Goal: Transaction & Acquisition: Book appointment/travel/reservation

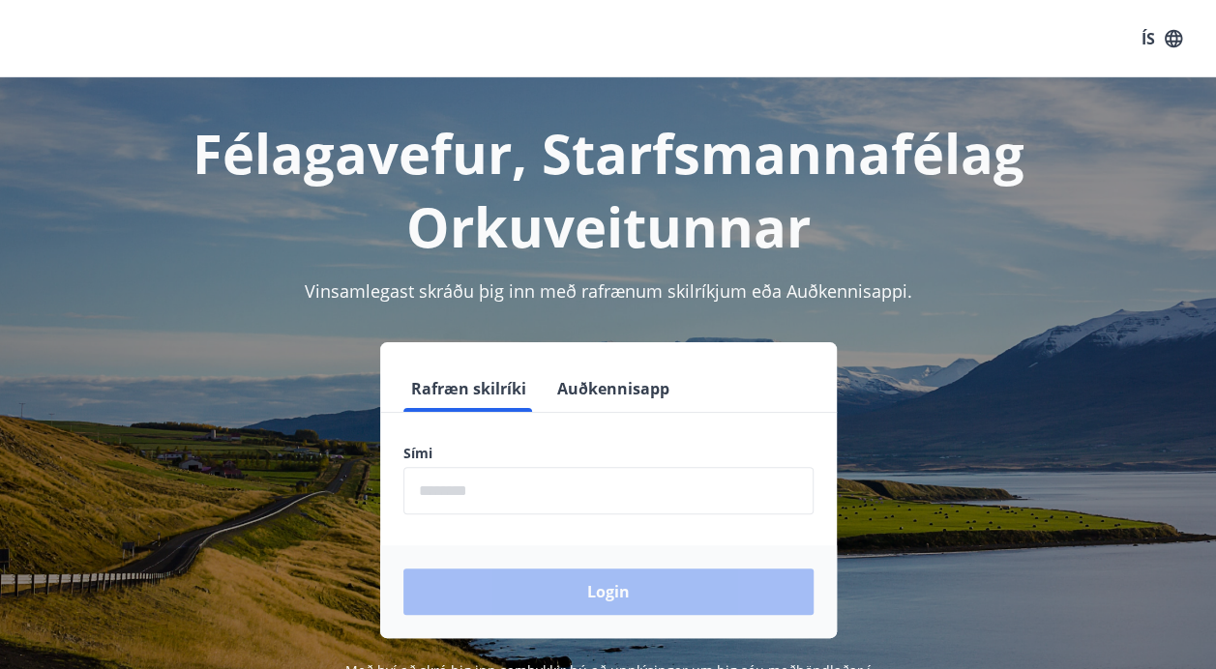
click at [435, 490] on input "phone" at bounding box center [608, 490] width 410 height 47
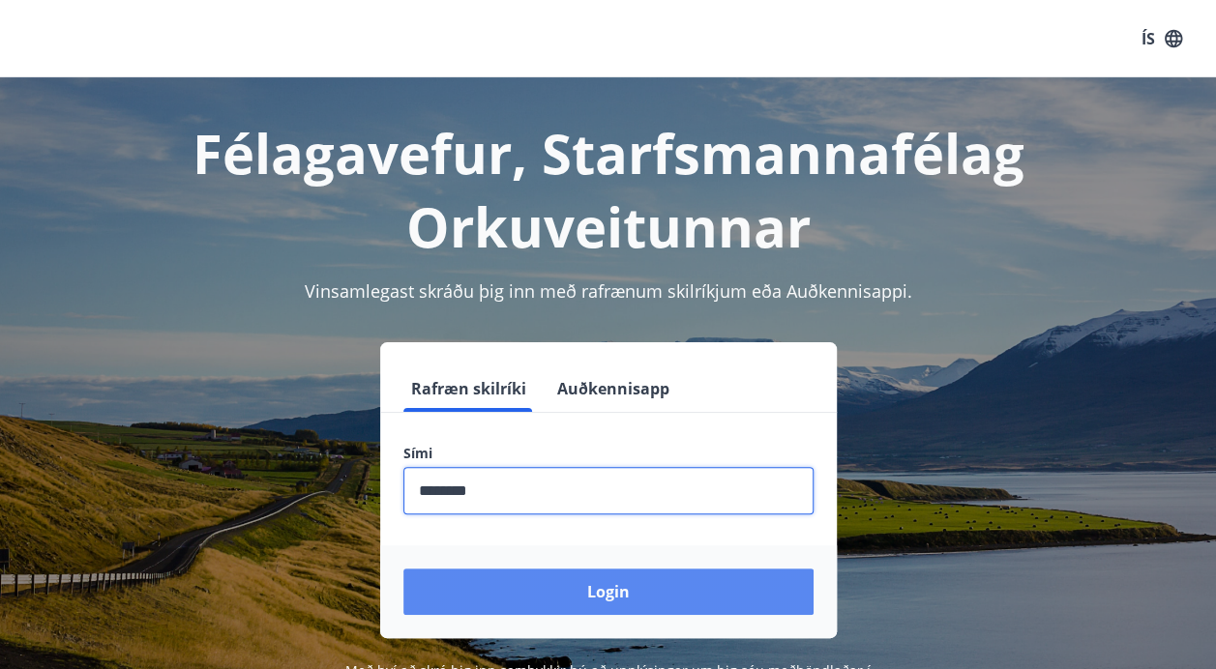
type input "********"
click at [575, 596] on button "Login" at bounding box center [608, 592] width 410 height 46
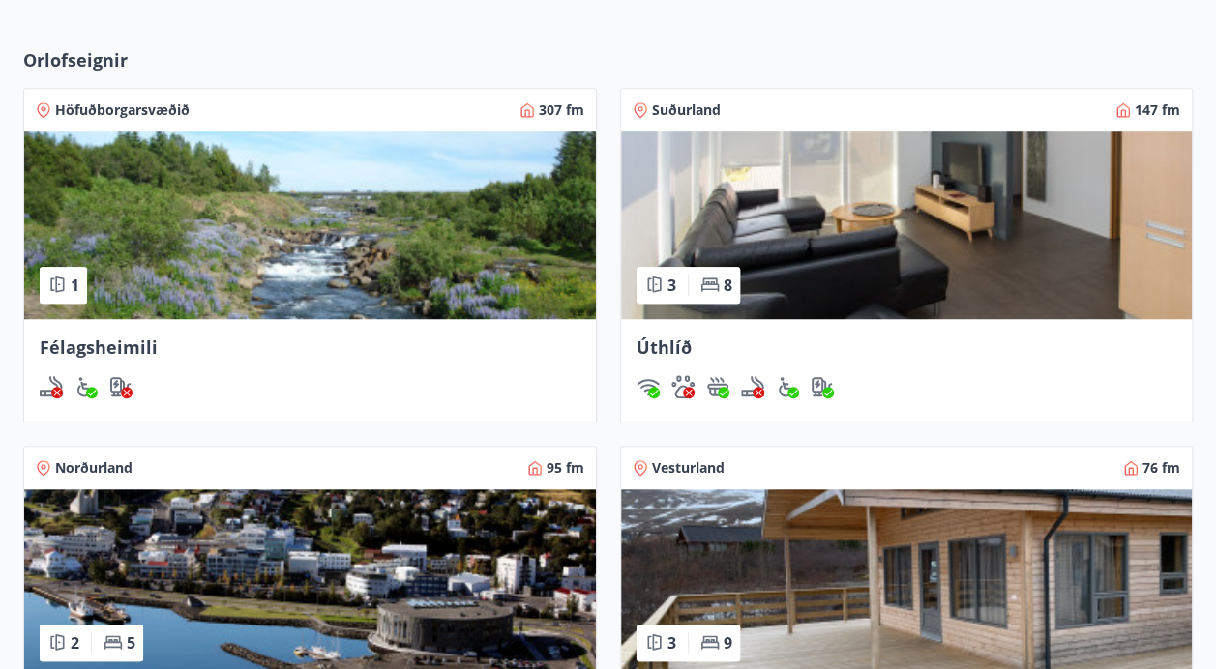
scroll to position [589, 0]
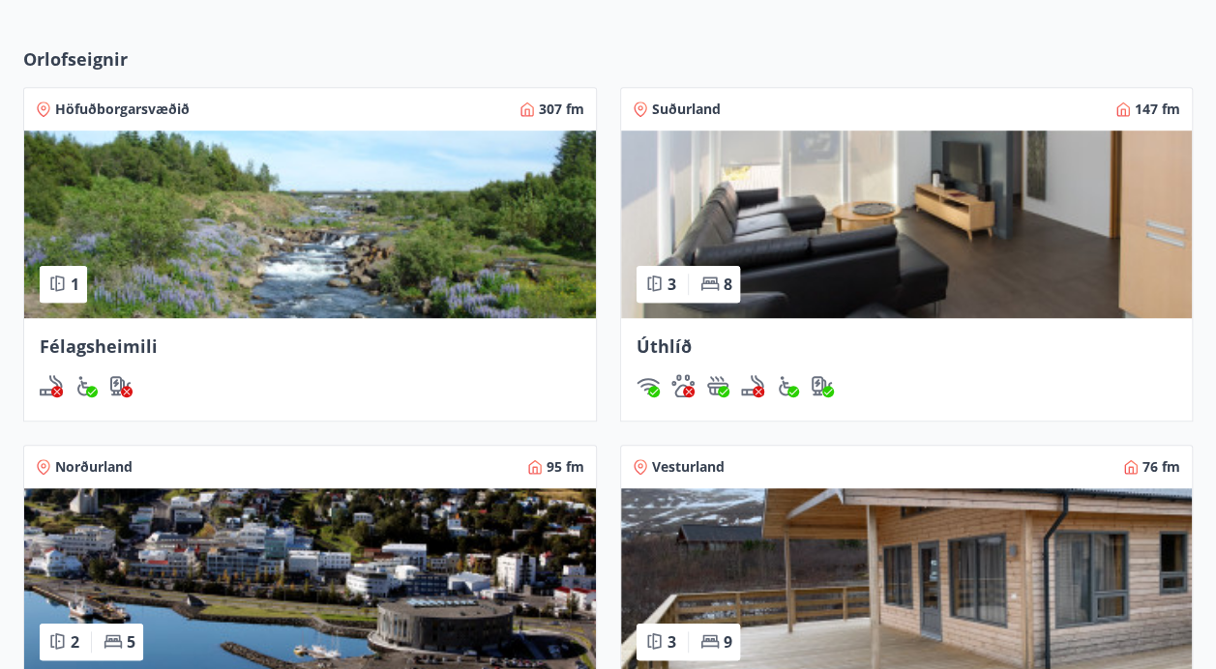
click at [132, 345] on span "Félagsheimili" at bounding box center [99, 346] width 118 height 23
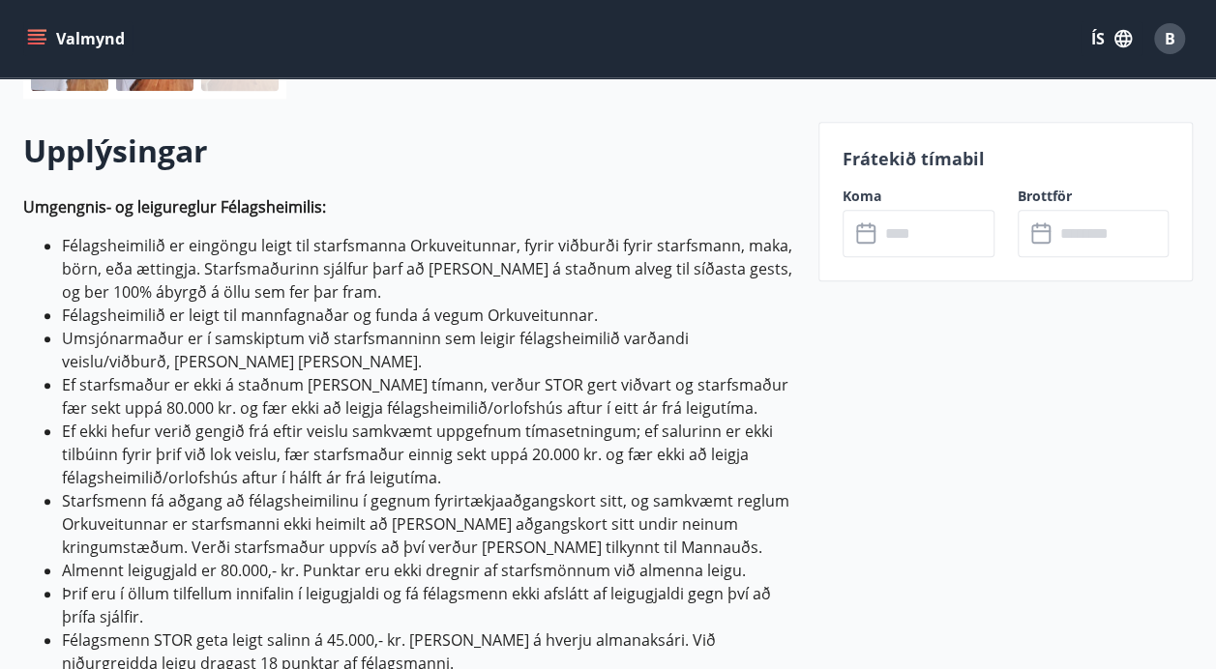
scroll to position [522, 0]
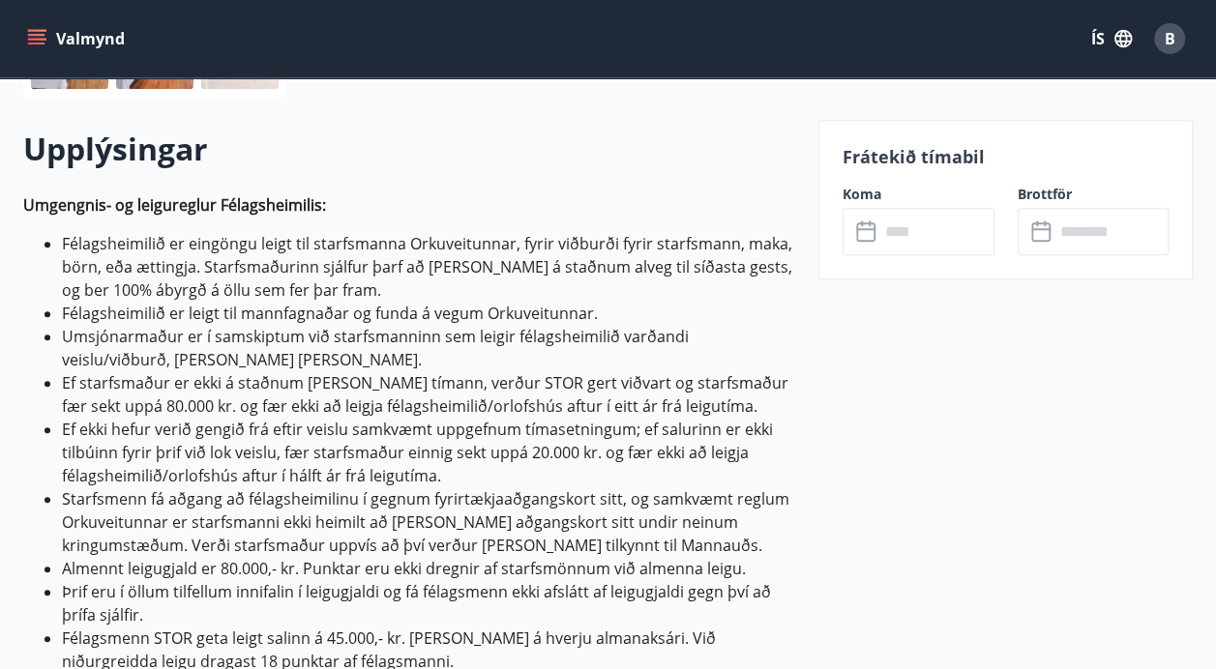
click at [909, 234] on input "text" at bounding box center [936, 231] width 115 height 47
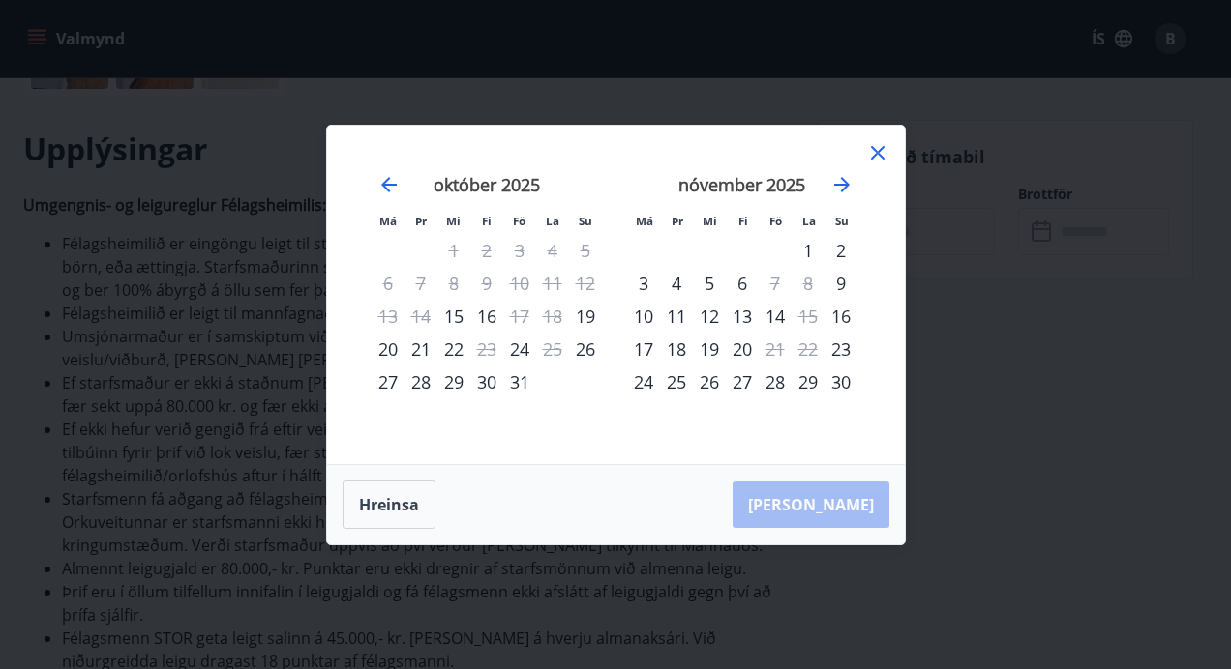
click at [776, 316] on div "14" at bounding box center [774, 316] width 33 height 33
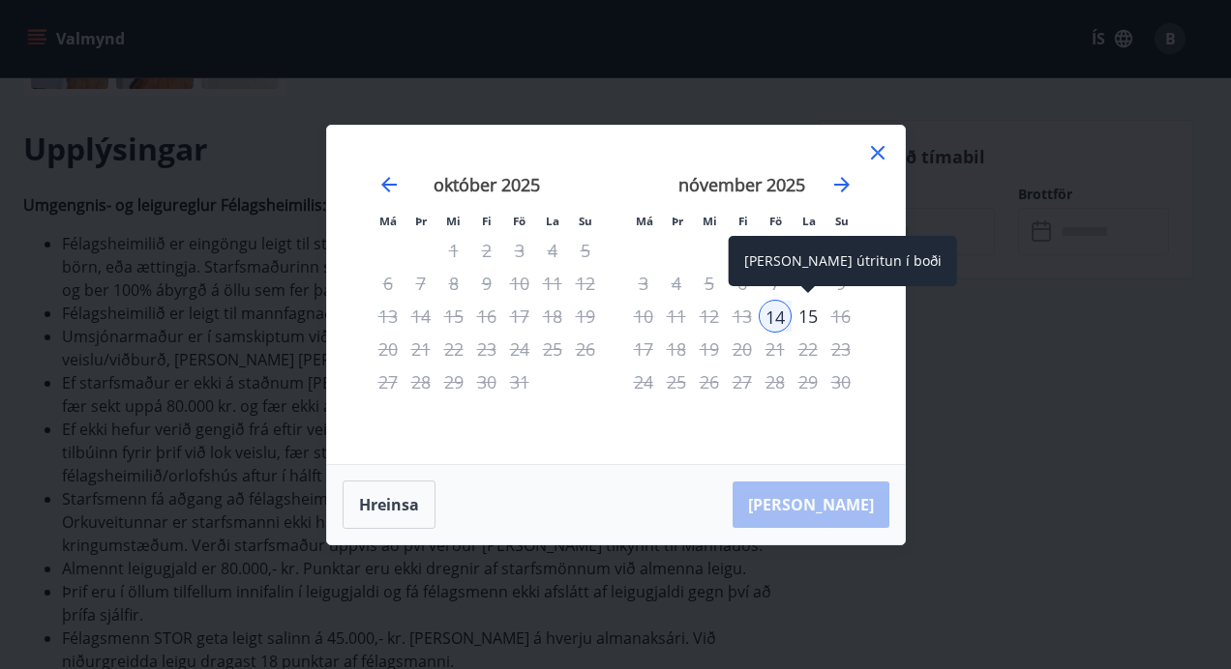
click at [813, 316] on div "15" at bounding box center [807, 316] width 33 height 33
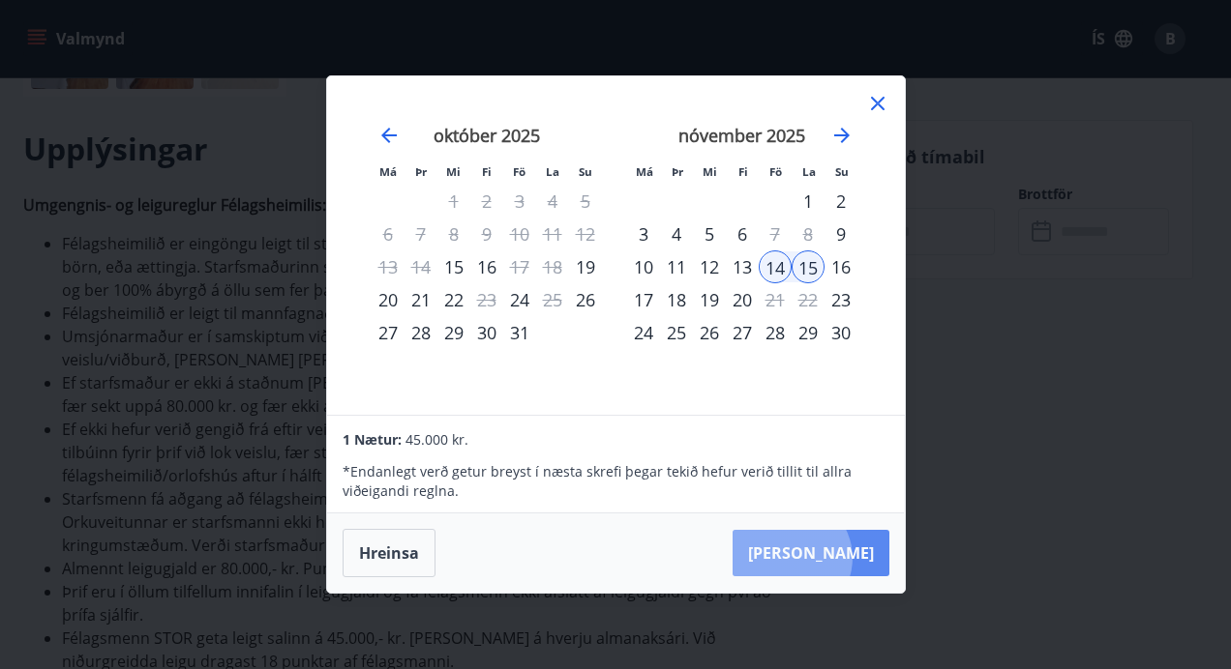
click at [849, 558] on button "Taka Frá" at bounding box center [810, 553] width 157 height 46
click at [855, 562] on button "Taka Frá" at bounding box center [810, 553] width 157 height 46
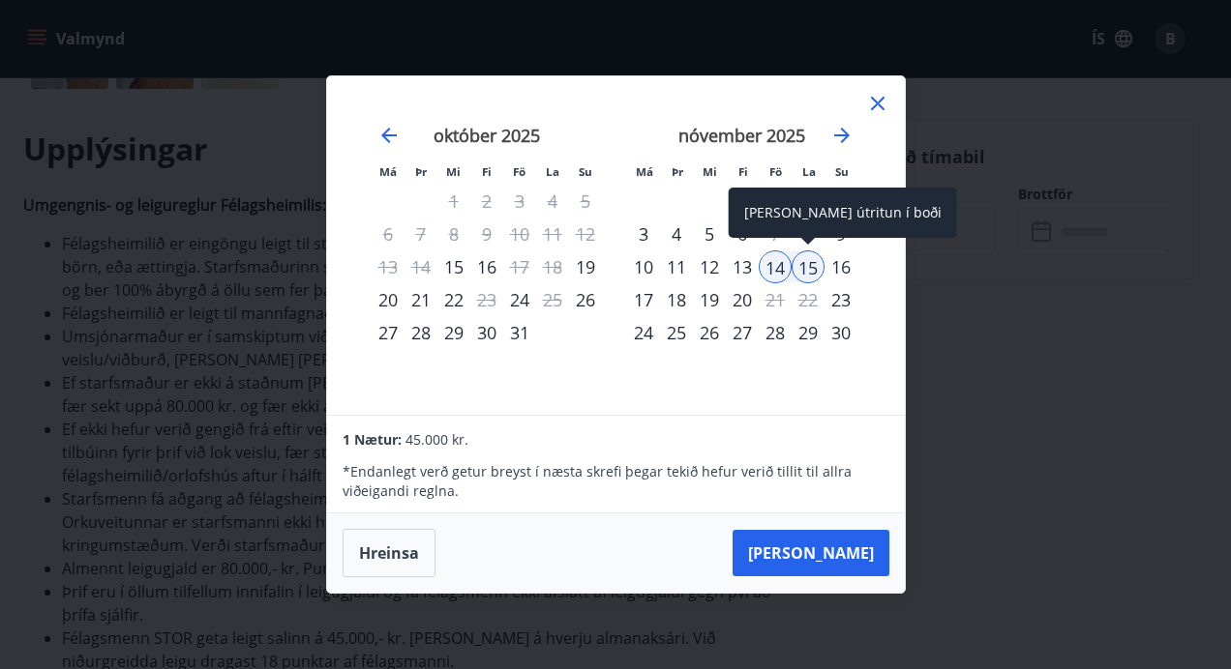
click at [818, 263] on div "15" at bounding box center [807, 267] width 33 height 33
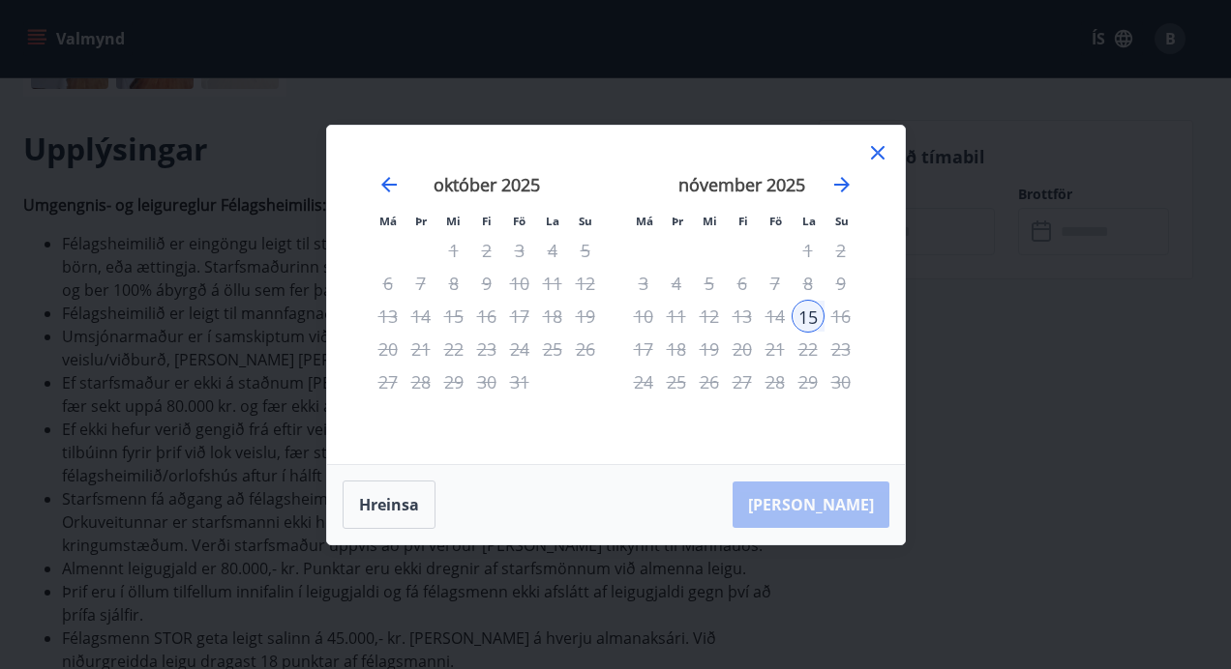
click at [845, 512] on div "Hreinsa Taka Frá" at bounding box center [616, 504] width 578 height 79
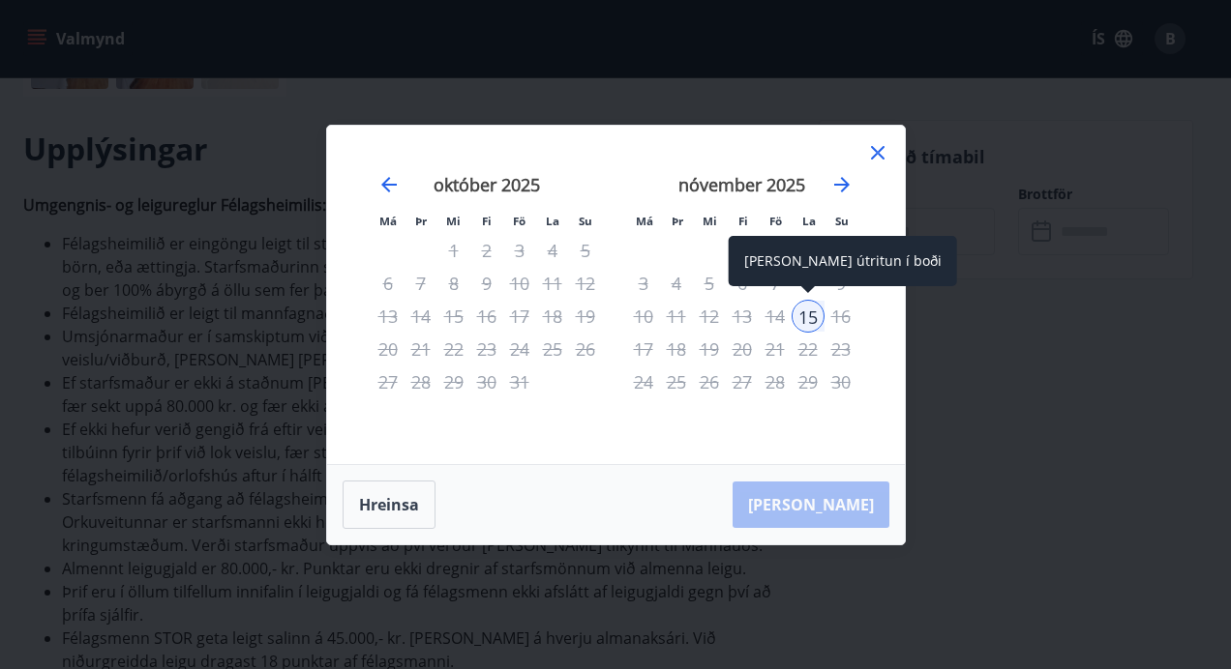
click at [805, 318] on div "15" at bounding box center [807, 316] width 33 height 33
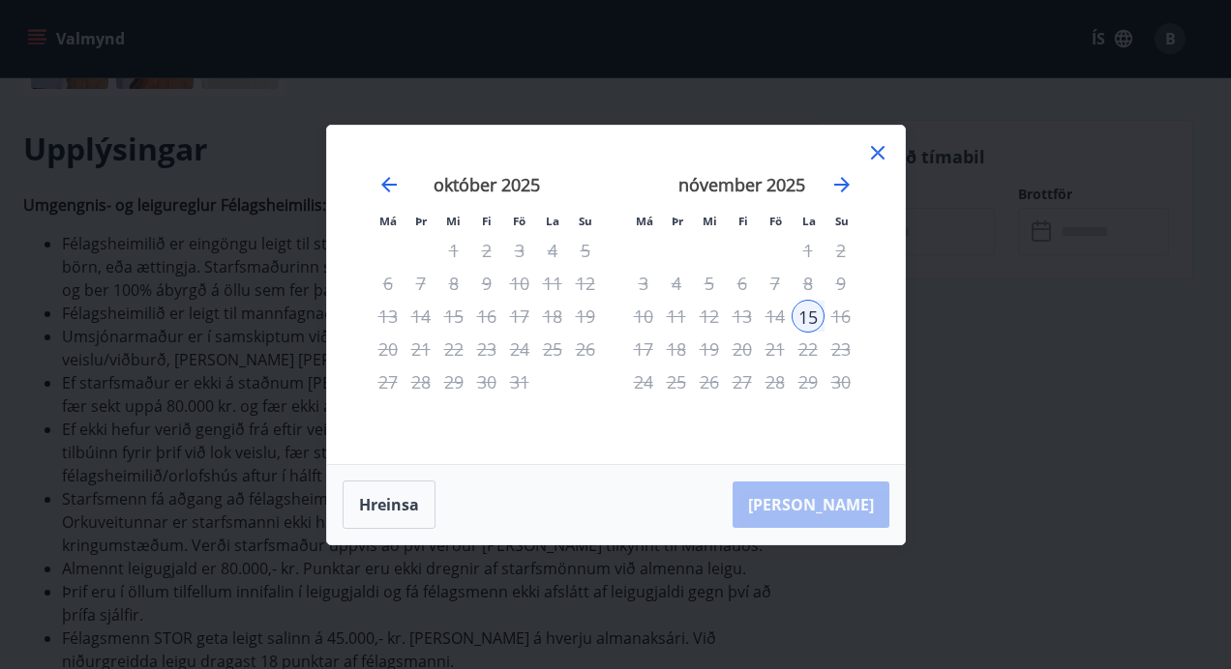
click at [768, 320] on div "14" at bounding box center [774, 316] width 33 height 33
click at [391, 498] on button "Hreinsa" at bounding box center [388, 505] width 93 height 48
click at [770, 317] on div "14" at bounding box center [774, 316] width 33 height 33
click at [828, 503] on div "Hreinsa Taka Frá" at bounding box center [616, 504] width 578 height 79
click at [878, 153] on icon at bounding box center [877, 152] width 23 height 23
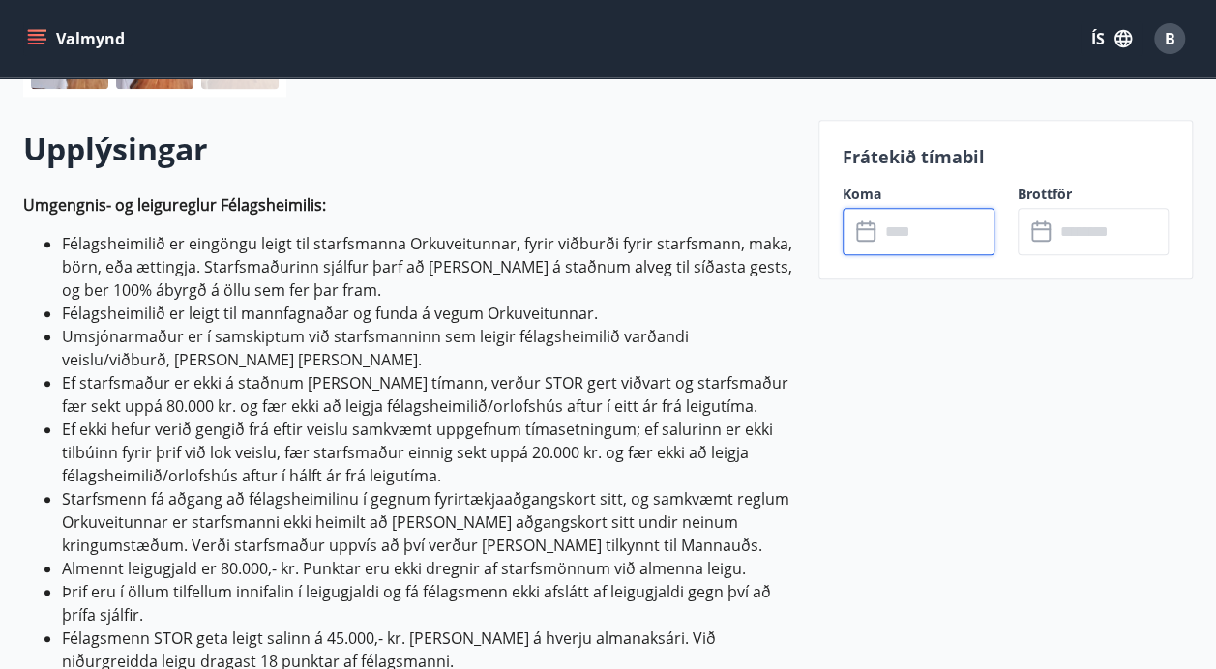
scroll to position [0, 0]
